Goal: Find contact information: Find contact information

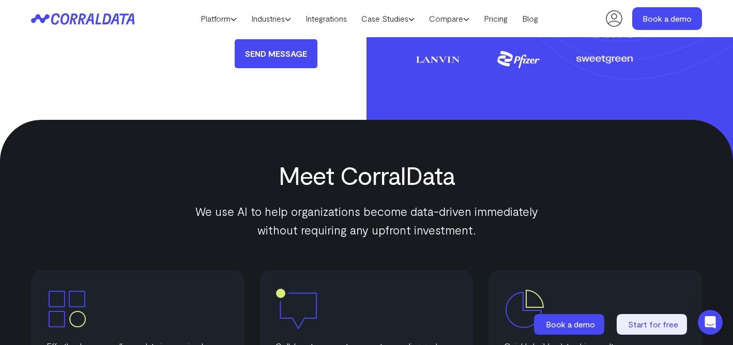
scroll to position [778, 0]
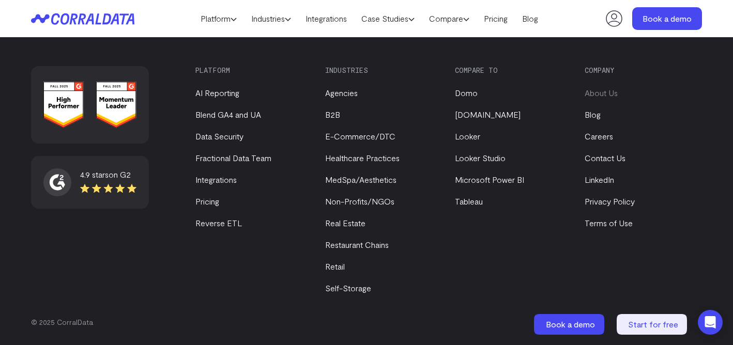
click at [594, 92] on link "About Us" at bounding box center [601, 93] width 33 height 10
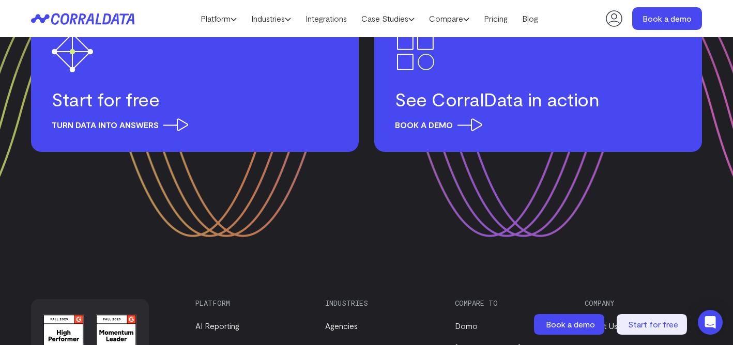
scroll to position [1484, 0]
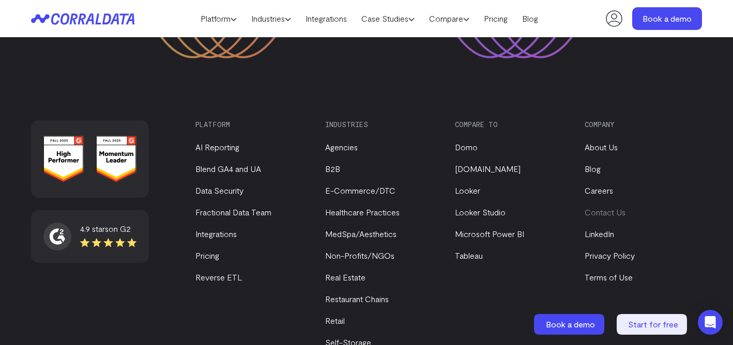
click at [602, 207] on link "Contact Us" at bounding box center [605, 212] width 41 height 10
